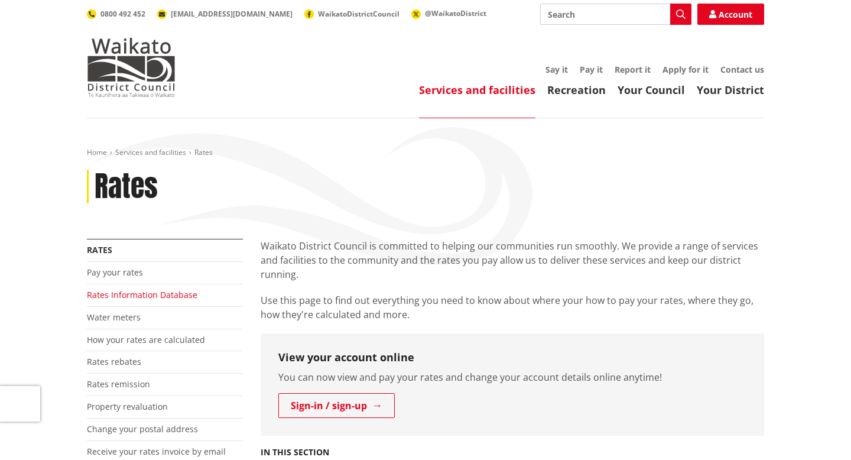
click at [138, 297] on link "Rates Information Database" at bounding box center [142, 294] width 110 height 11
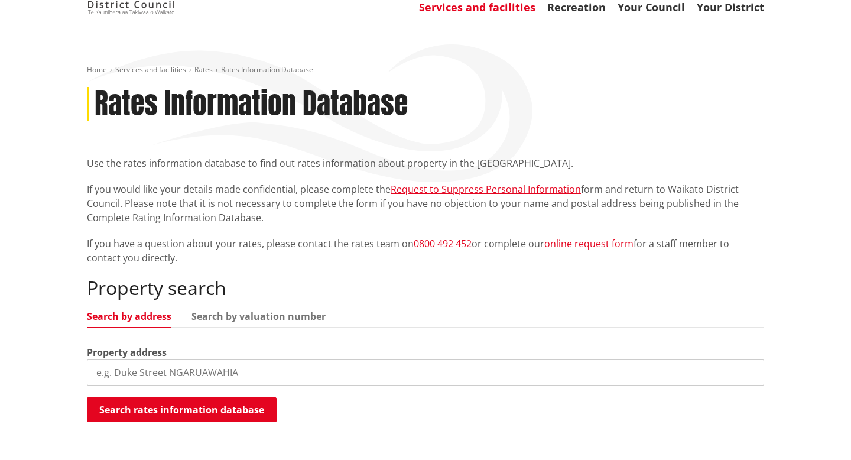
scroll to position [83, 0]
click at [336, 381] on input "search" at bounding box center [425, 372] width 677 height 26
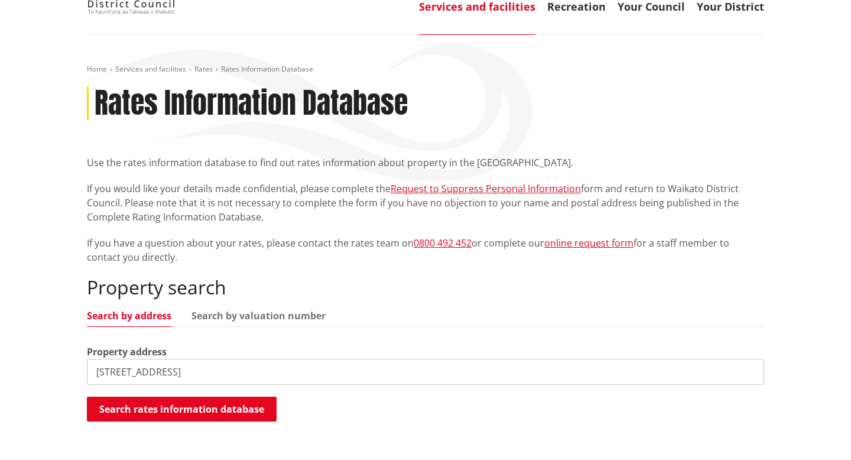
type input "[STREET_ADDRESS]"
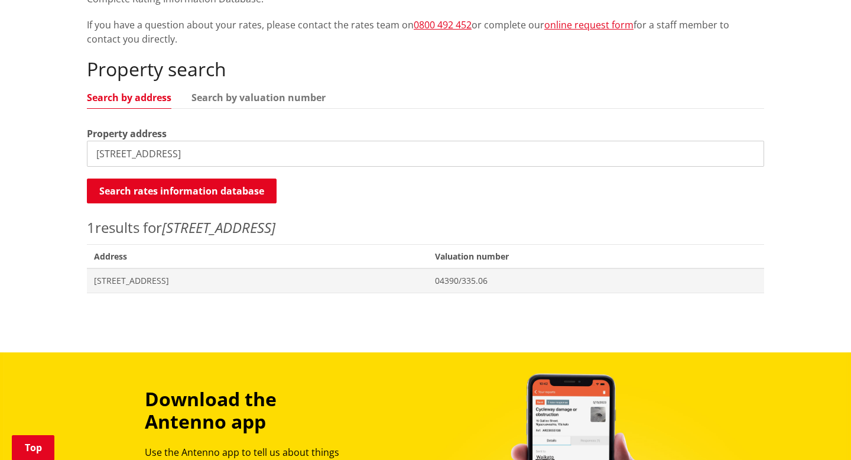
scroll to position [305, 0]
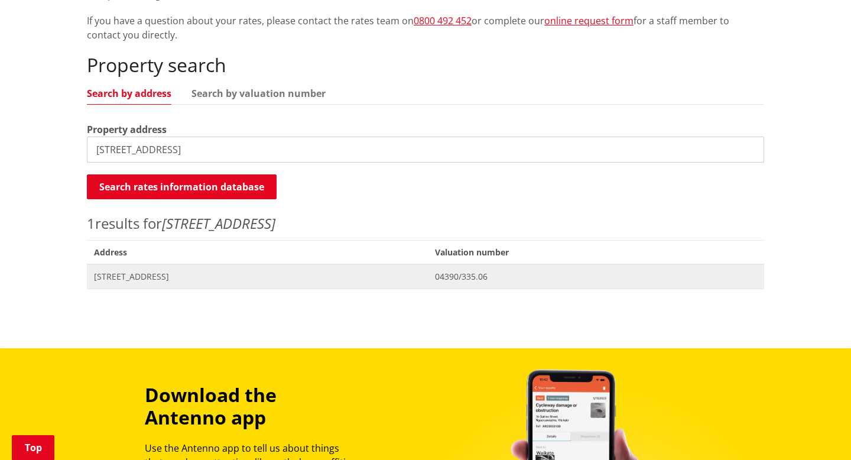
click at [291, 281] on span "[STREET_ADDRESS]" at bounding box center [257, 277] width 327 height 12
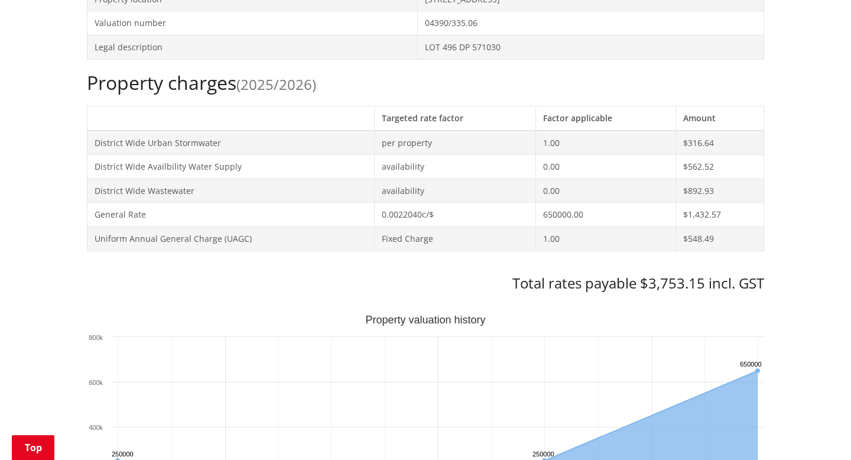
scroll to position [423, 0]
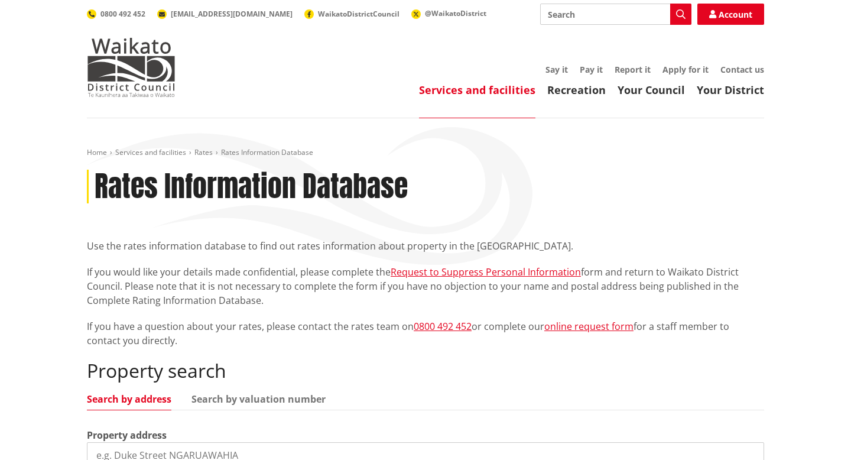
scroll to position [305, 0]
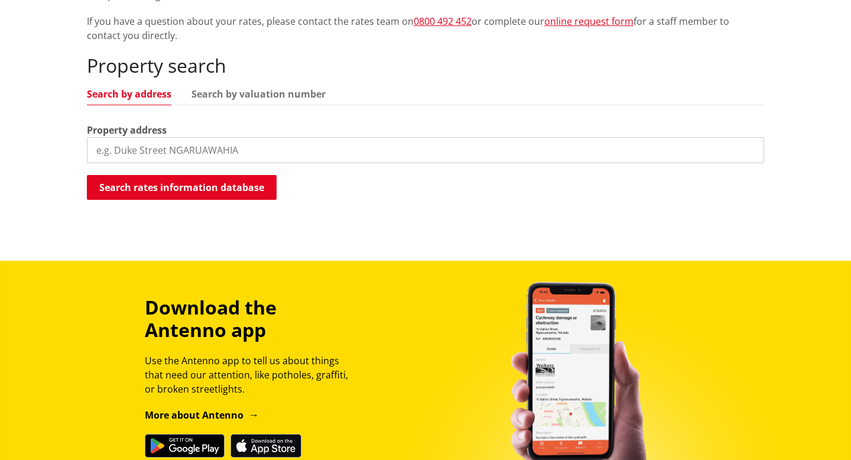
click at [239, 142] on input "search" at bounding box center [425, 150] width 677 height 26
type input "359 rimu street"
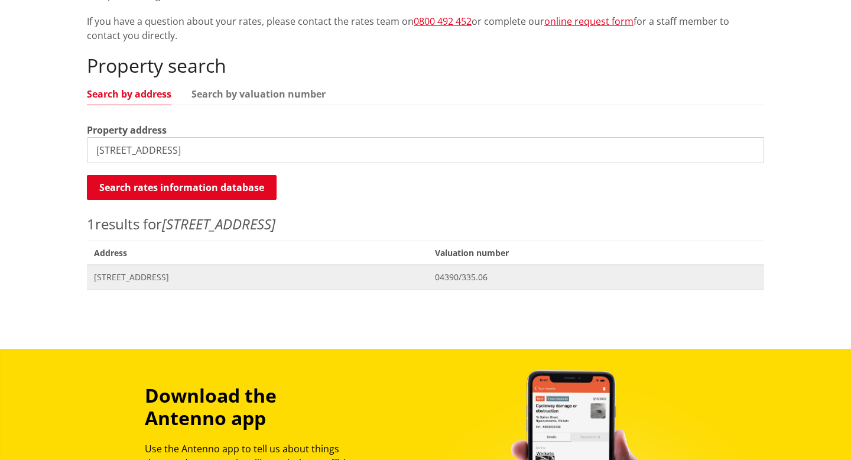
click at [125, 273] on span "359 Rimu Street TE KAUWHATA" at bounding box center [257, 277] width 327 height 12
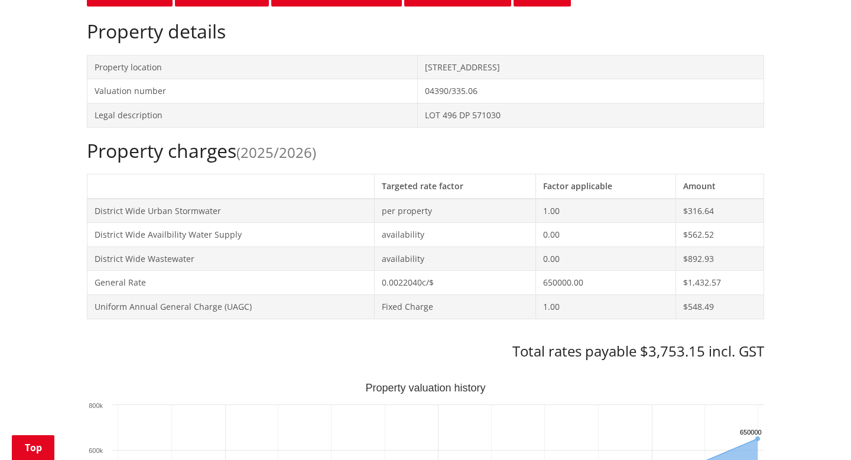
scroll to position [398, 0]
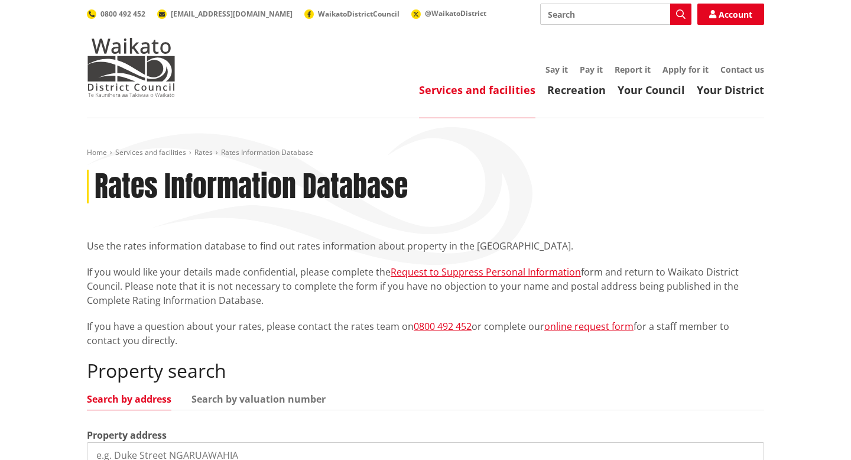
scroll to position [304, 0]
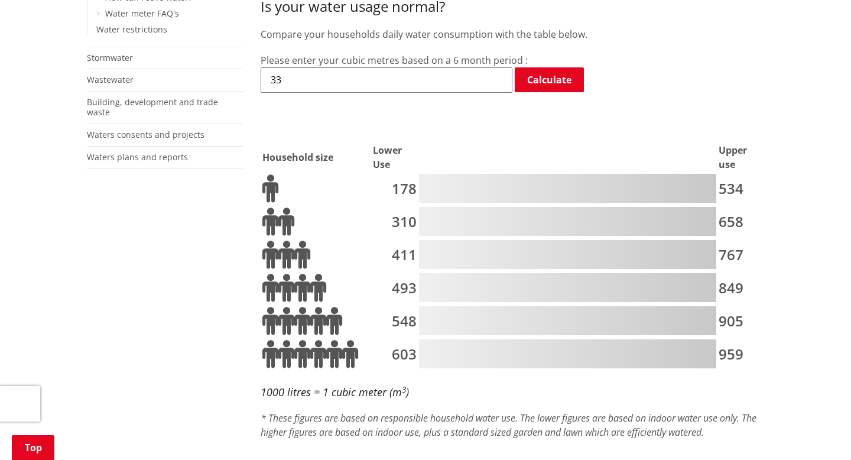
scroll to position [446, 0]
